Goal: Task Accomplishment & Management: Use online tool/utility

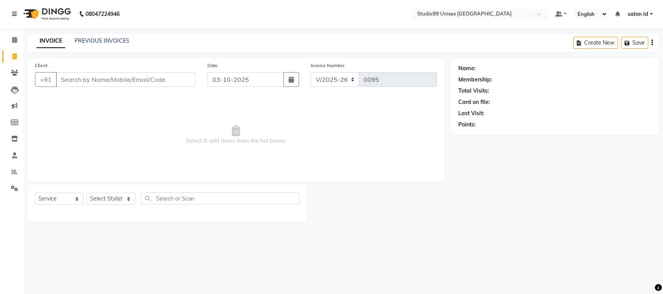
select select "9023"
select select "service"
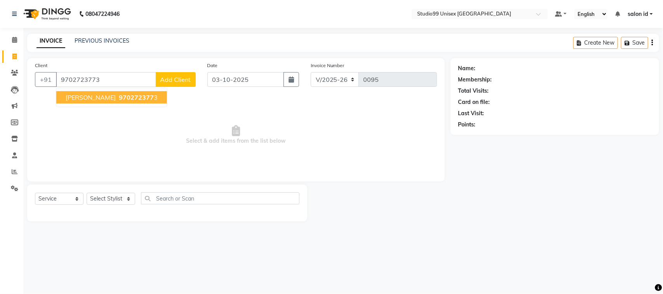
type input "9702723773"
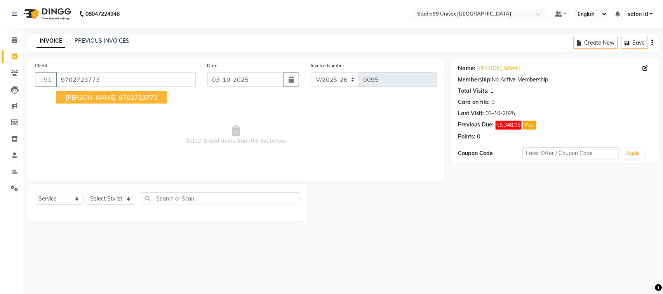
click at [123, 95] on span "970272377" at bounding box center [136, 98] width 35 height 8
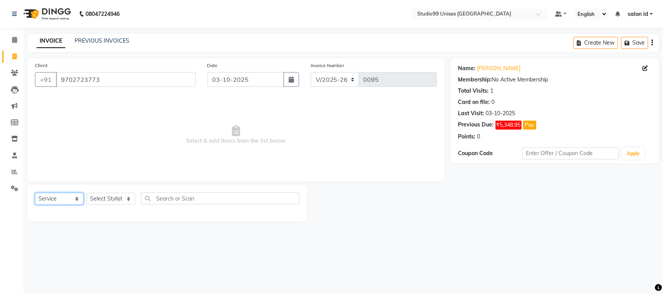
click at [76, 198] on select "Select Service Product Membership Package Voucher Prepaid Gift Card" at bounding box center [59, 199] width 49 height 12
select select "membership"
click at [35, 193] on select "Select Service Product Membership Package Voucher Prepaid Gift Card" at bounding box center [59, 199] width 49 height 12
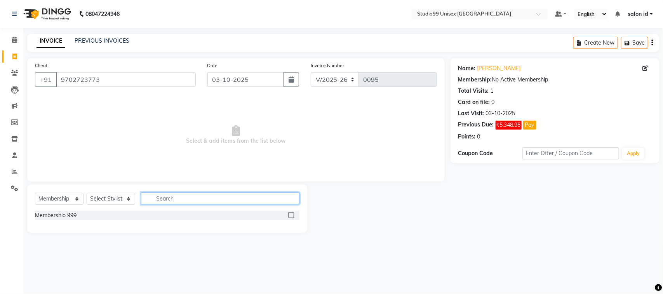
click at [151, 200] on input "text" at bounding box center [220, 199] width 158 height 12
click at [94, 215] on div "Membershio 999" at bounding box center [167, 216] width 264 height 10
click at [76, 214] on div "Membershio 999" at bounding box center [56, 216] width 42 height 8
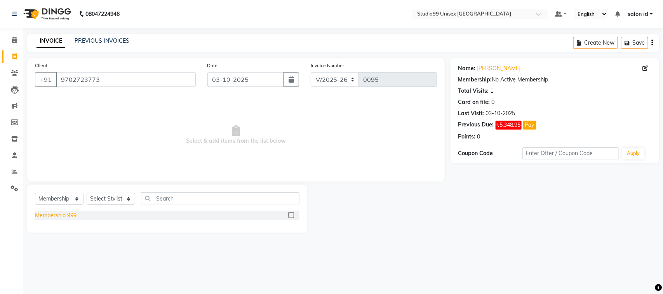
click at [76, 214] on div "Membershio 999" at bounding box center [56, 216] width 42 height 8
click at [292, 216] on label at bounding box center [291, 215] width 6 height 6
click at [292, 216] on input "checkbox" at bounding box center [290, 215] width 5 height 5
click at [292, 216] on label at bounding box center [291, 215] width 6 height 6
click at [292, 216] on input "checkbox" at bounding box center [290, 215] width 5 height 5
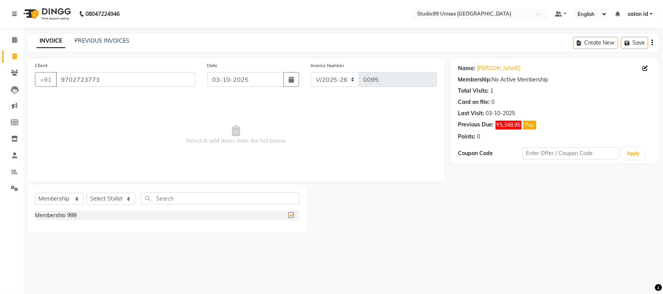
checkbox input "false"
click at [120, 201] on select "Select Stylist [PERSON_NAME] [PERSON_NAME] salon id [PERSON_NAME] [PERSON_NAME]…" at bounding box center [111, 199] width 49 height 12
select select "92948"
click at [87, 193] on select "Select Stylist [PERSON_NAME] [PERSON_NAME] salon id [PERSON_NAME] [PERSON_NAME]…" at bounding box center [111, 199] width 49 height 12
click at [92, 213] on div "Membershio 999" at bounding box center [167, 216] width 264 height 10
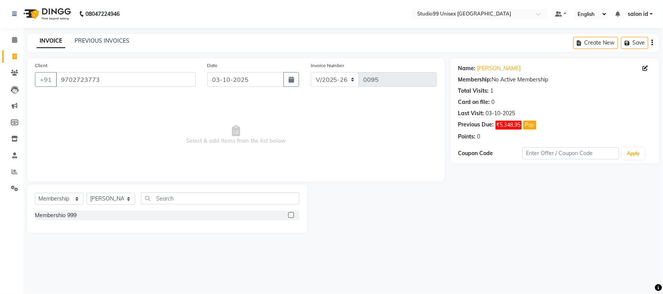
click at [84, 214] on div "Membershio 999" at bounding box center [167, 216] width 264 height 10
click at [54, 219] on div "Membershio 999" at bounding box center [56, 216] width 42 height 8
select select "select"
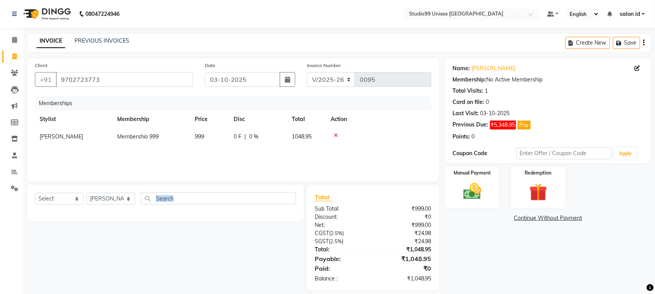
click at [54, 219] on div "Select Service Product Package Voucher Prepaid Gift Card Select Stylist [PERSON…" at bounding box center [165, 203] width 277 height 37
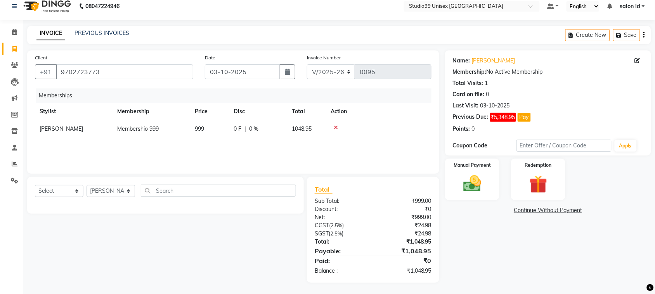
click at [312, 127] on span "1048.95" at bounding box center [302, 128] width 20 height 7
select select "92948"
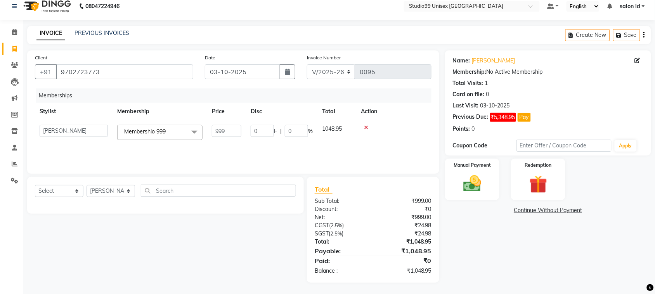
click at [330, 132] on span "1048.95" at bounding box center [332, 128] width 20 height 7
click at [241, 222] on div "Select Service Product Package Voucher Prepaid Gift Card Select Stylist [PERSON…" at bounding box center [162, 230] width 283 height 106
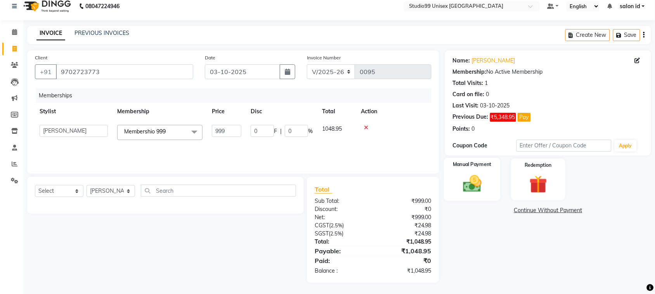
click at [466, 187] on img at bounding box center [472, 183] width 30 height 21
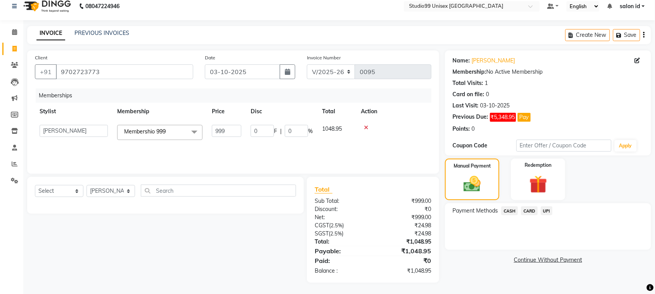
click at [507, 212] on span "CASH" at bounding box center [509, 210] width 17 height 9
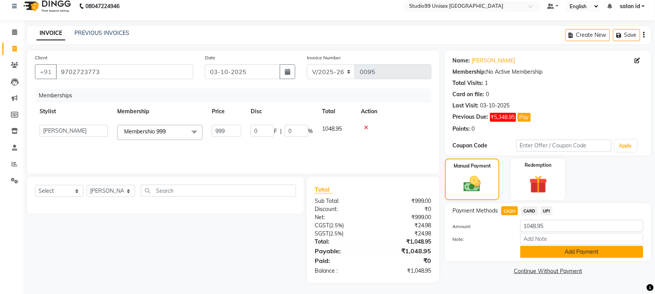
click at [610, 253] on button "Add Payment" at bounding box center [581, 252] width 123 height 12
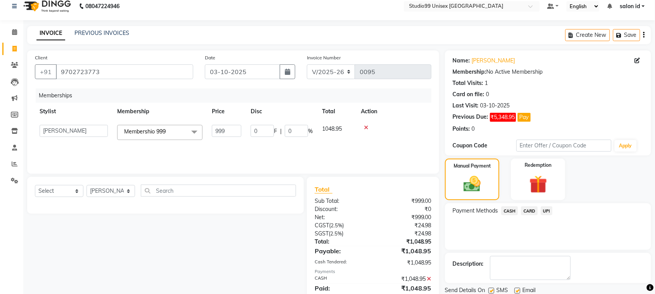
scroll to position [35, 0]
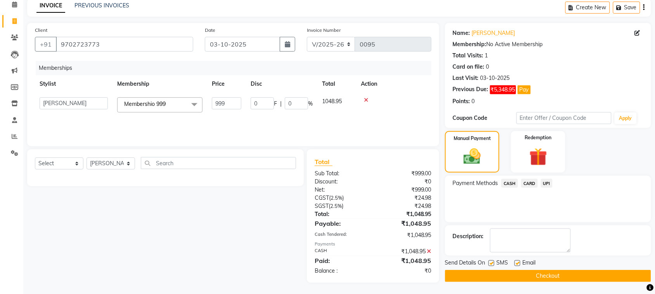
click at [602, 274] on button "Checkout" at bounding box center [548, 276] width 206 height 12
